Goal: Task Accomplishment & Management: Complete application form

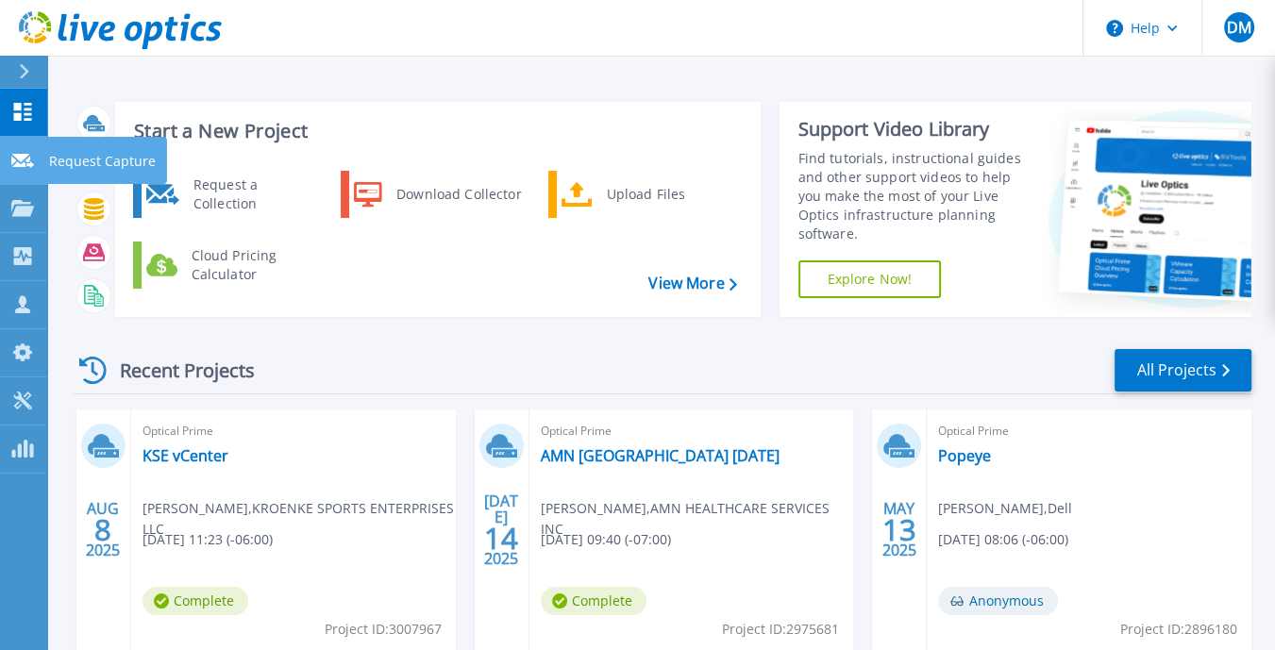
click at [25, 159] on icon at bounding box center [22, 161] width 23 height 14
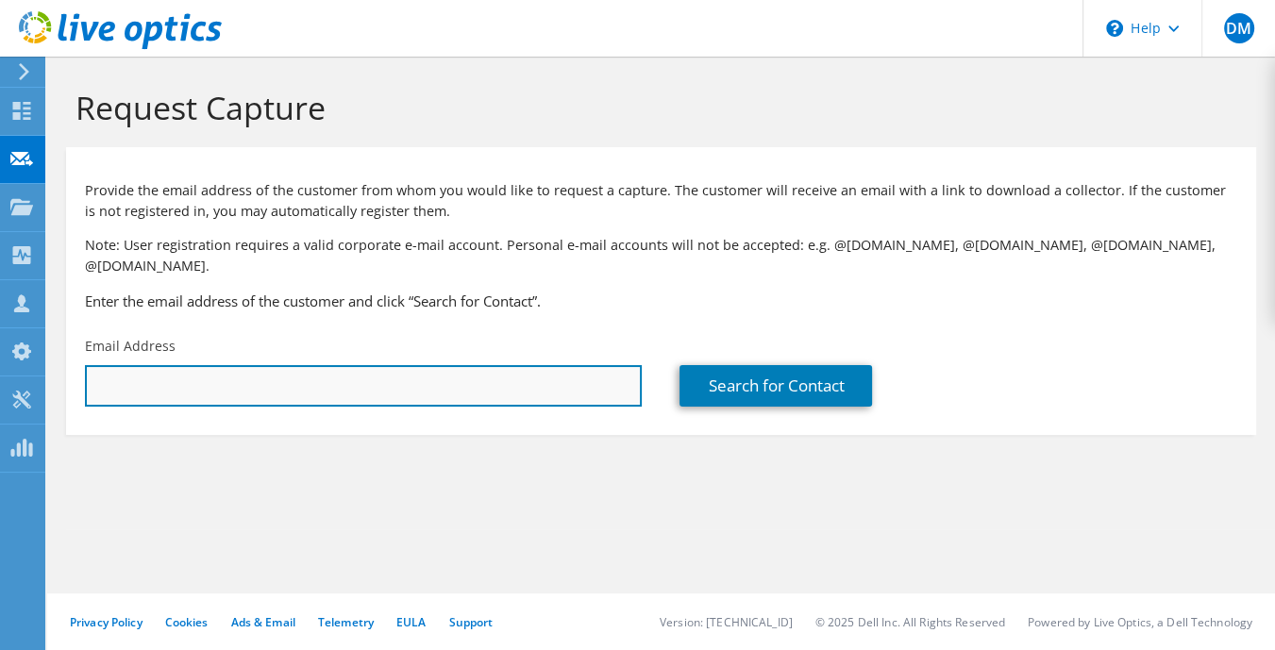
click at [284, 367] on input "text" at bounding box center [363, 386] width 557 height 42
type input "t"
type input "a"
type input "h"
type input "r"
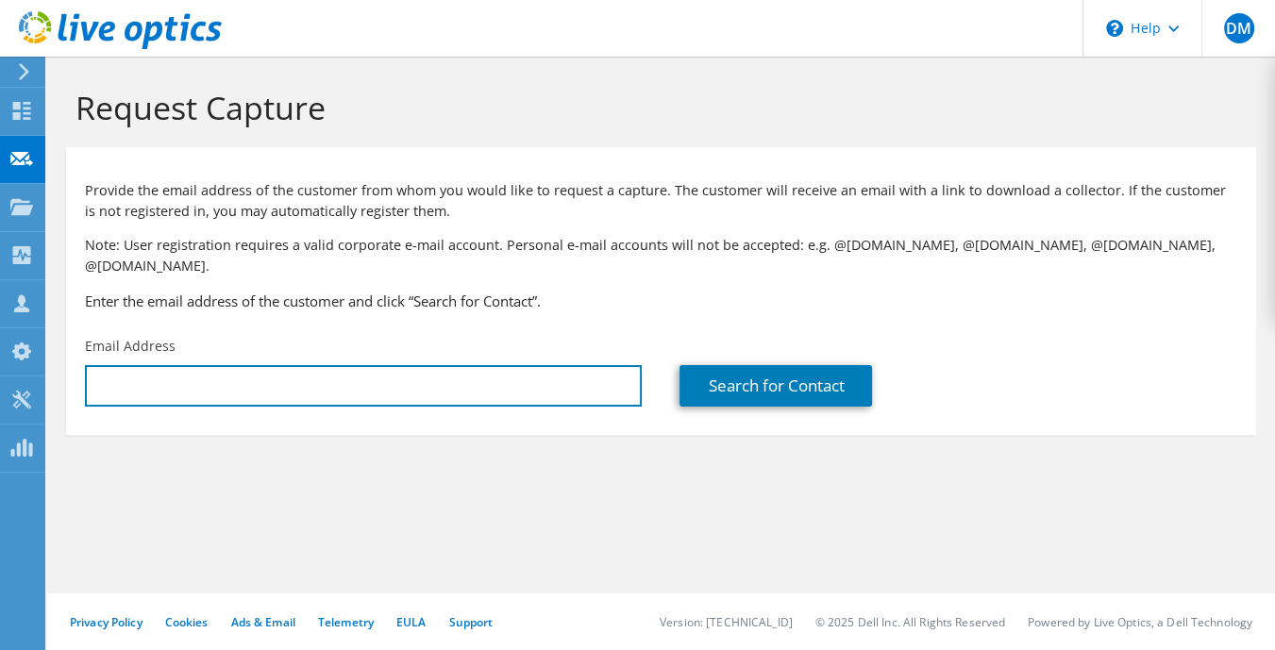
paste input "[PERSON_NAME] <[EMAIL_ADDRESS][DOMAIN_NAME]>"
drag, startPoint x: 164, startPoint y: 366, endPoint x: -7, endPoint y: 336, distance: 173.5
click at [0, 336] on html "DM Partner Team Member Dean Mahoney dmahoney@redesign-group.com redesign My Pro…" at bounding box center [637, 325] width 1275 height 650
click at [328, 365] on input "ToddC@Honeyville.com>" at bounding box center [363, 386] width 557 height 42
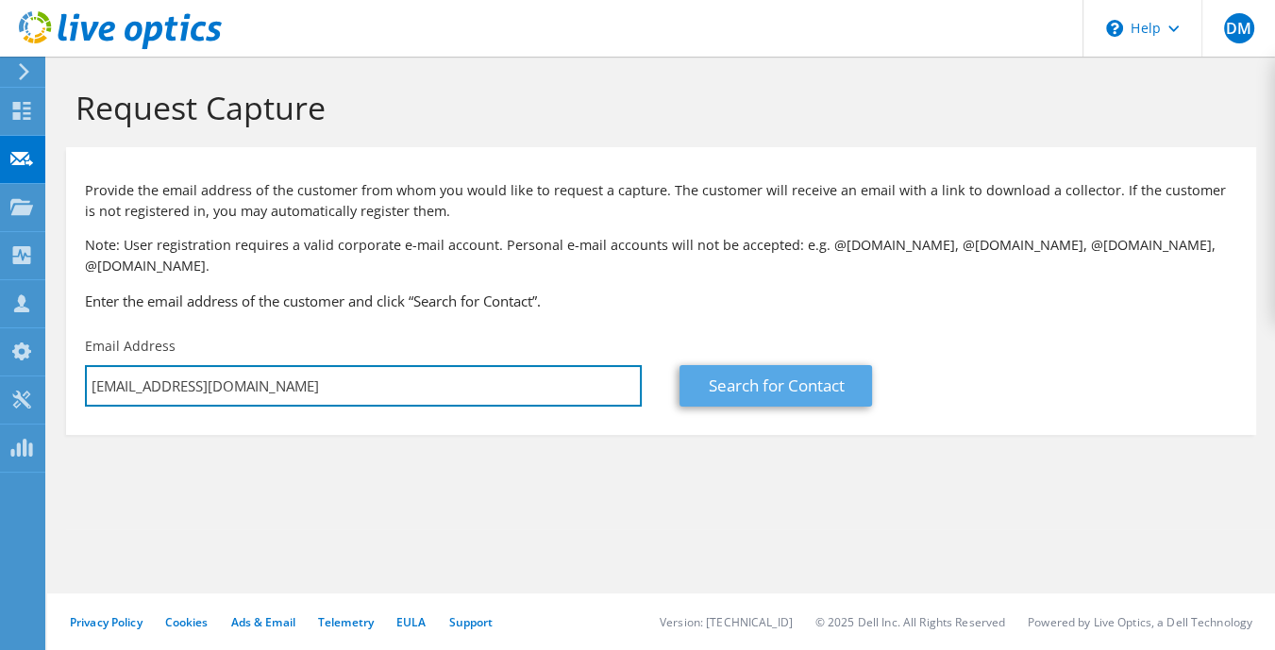
type input "ToddC@Honeyville.com"
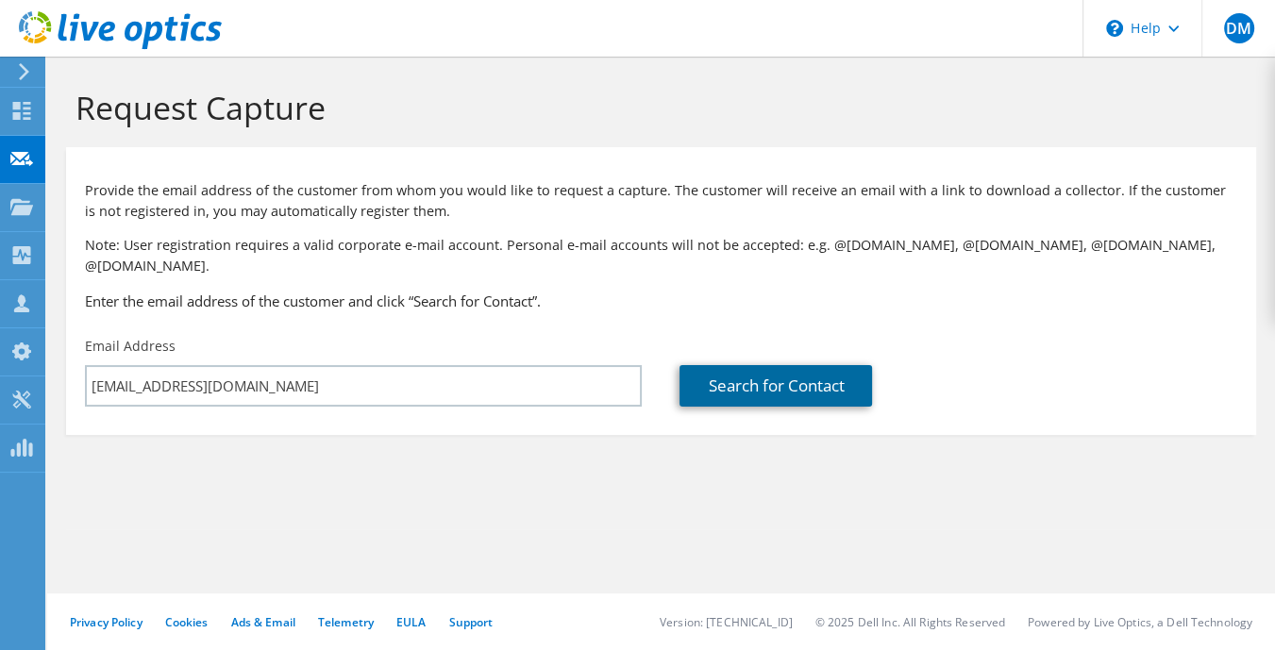
click at [778, 365] on link "Search for Contact" at bounding box center [775, 386] width 193 height 42
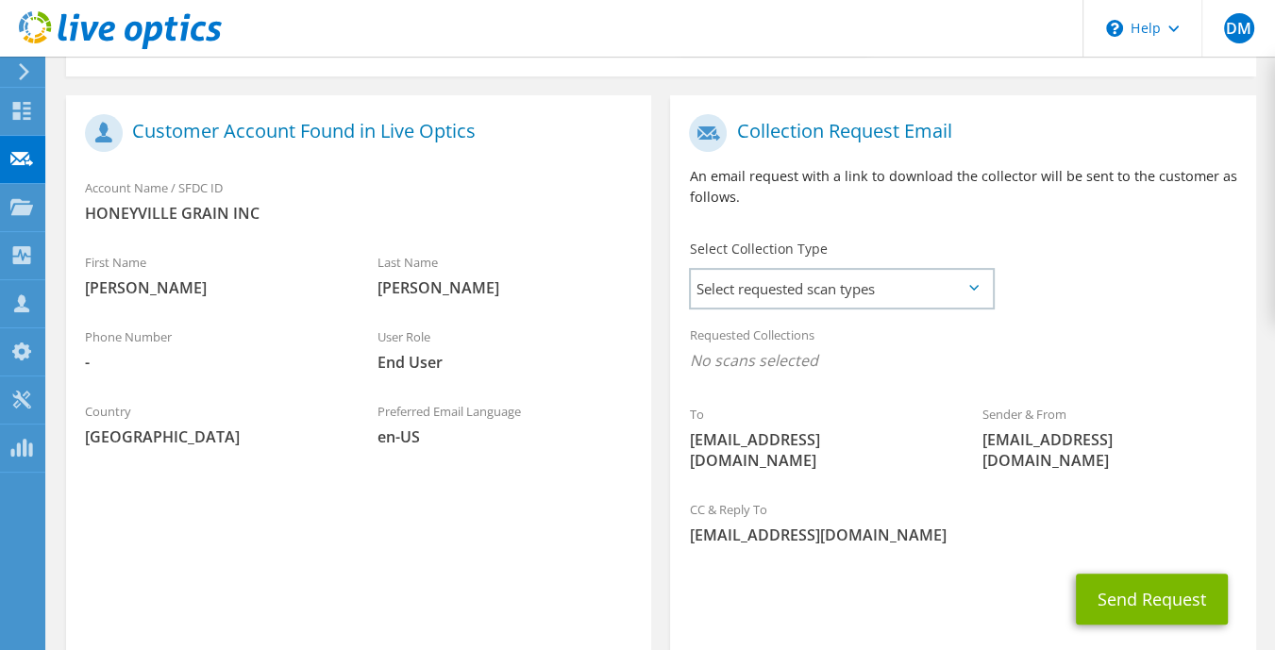
scroll to position [367, 0]
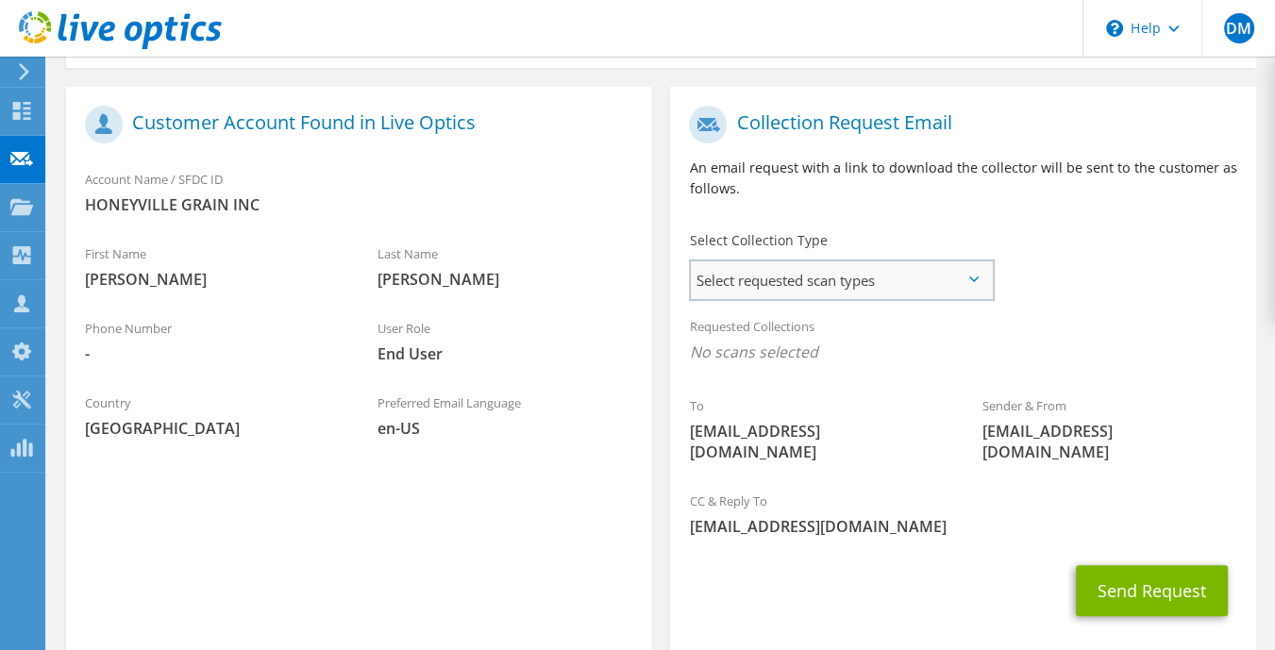
click at [755, 279] on span "Select requested scan types" at bounding box center [841, 280] width 301 height 38
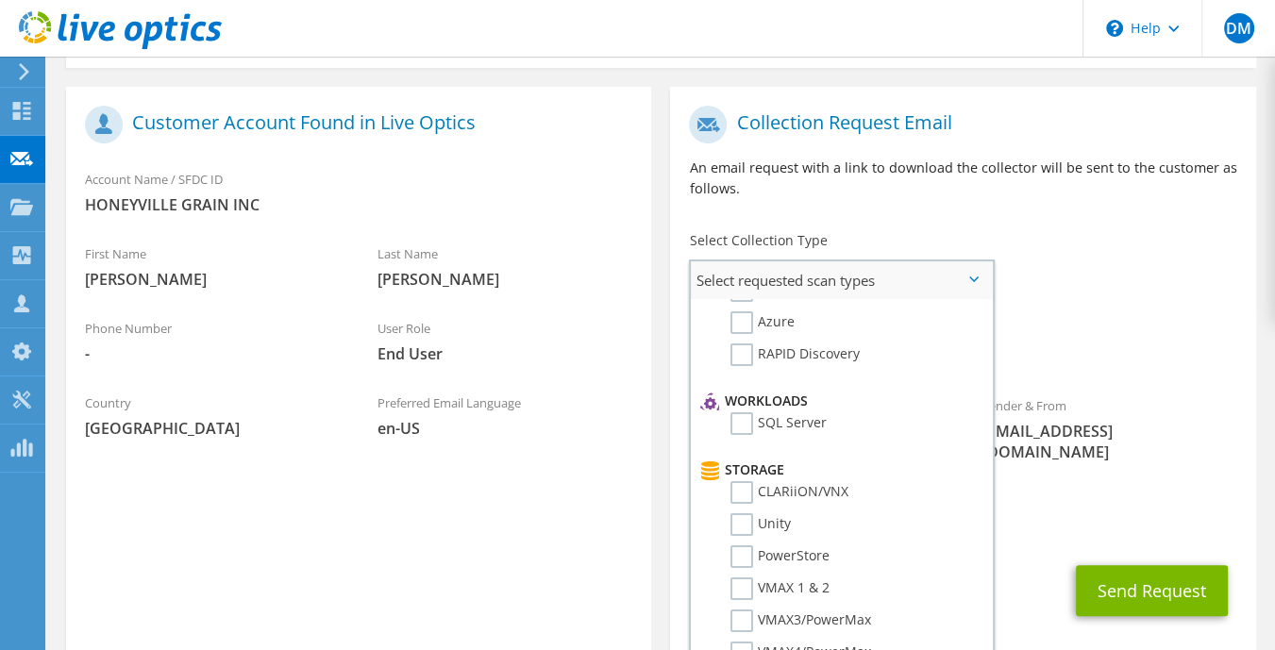
scroll to position [0, 0]
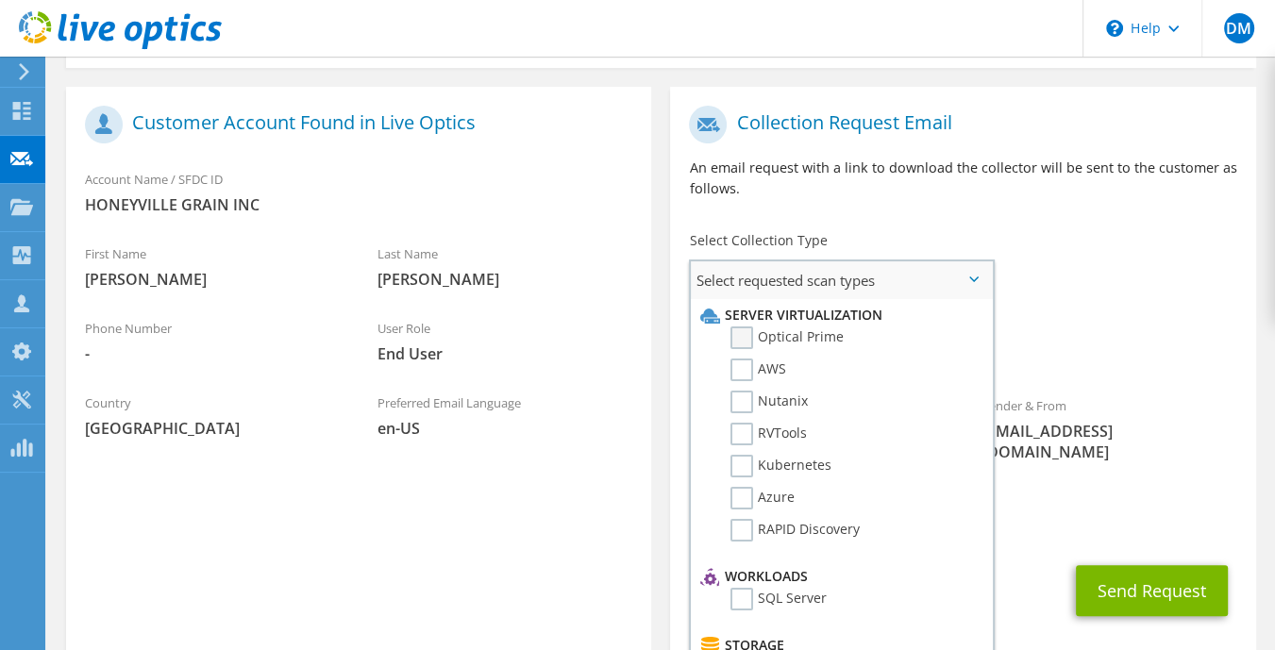
click at [751, 327] on label "Optical Prime" at bounding box center [786, 338] width 113 height 23
click at [0, 0] on input "Optical Prime" at bounding box center [0, 0] width 0 height 0
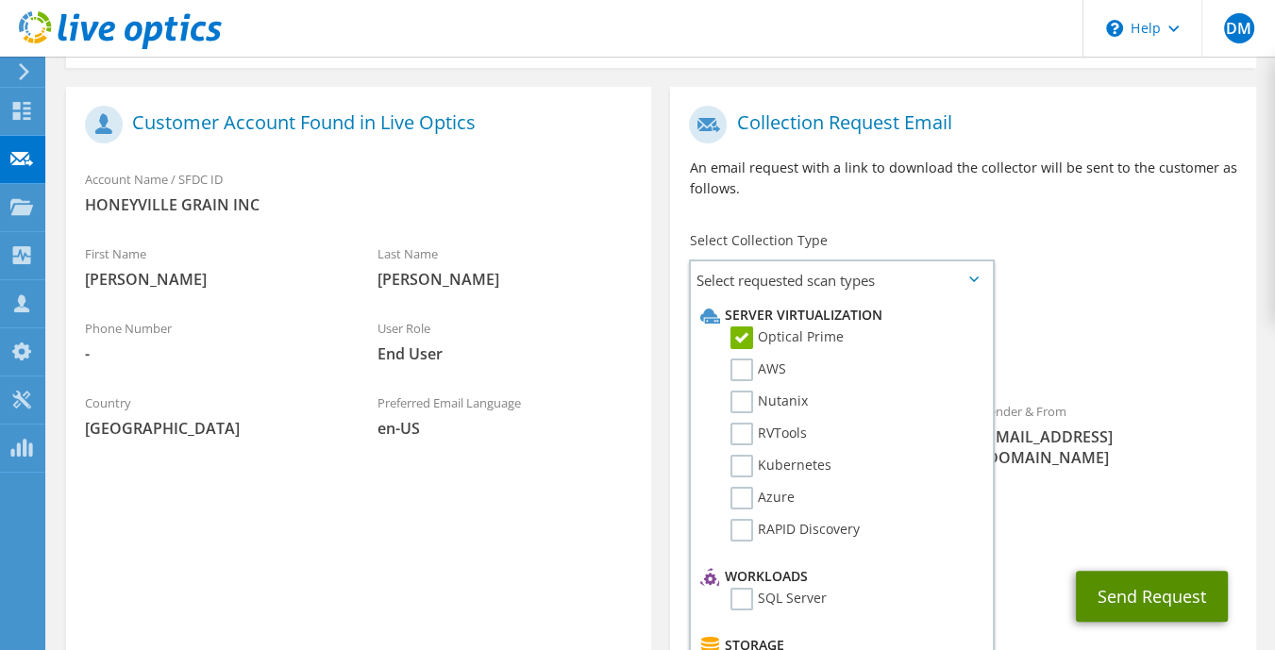
click at [1161, 571] on button "Send Request" at bounding box center [1152, 596] width 152 height 51
